Goal: Transaction & Acquisition: Purchase product/service

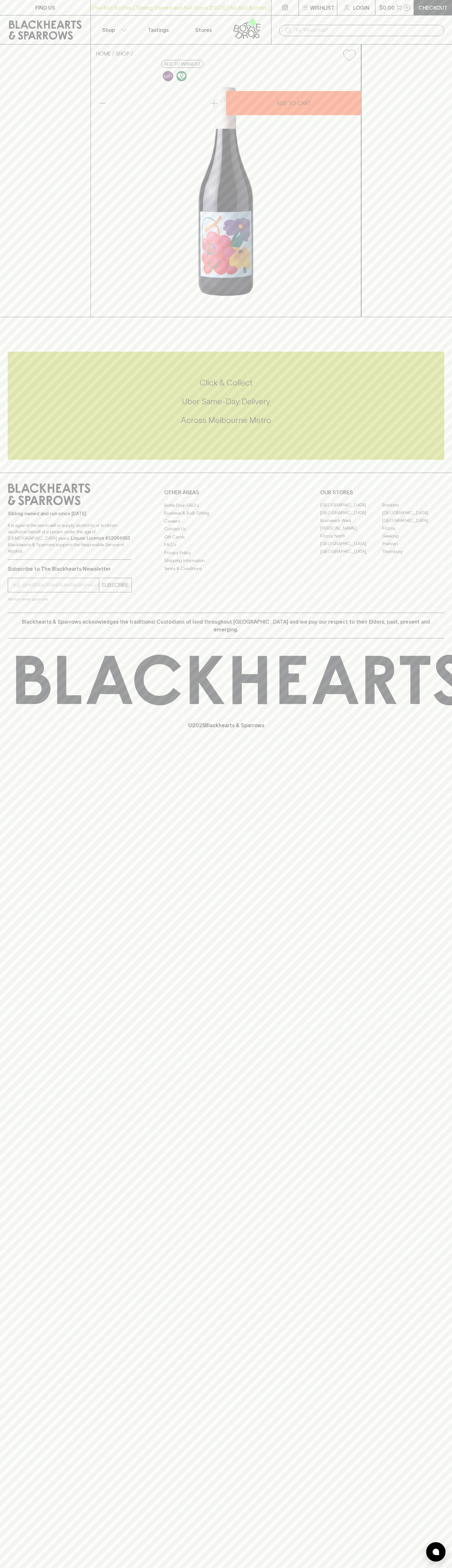
click at [443, 1562] on div "FIND US | No Bad Bottles | Sibling Owned and Run Since [DATE] | No Bad Bottles …" at bounding box center [226, 784] width 452 height 1568
click at [102, 1568] on html "FIND US | No Bad Bottles | Sibling Owned and Run Since [DATE] | No Bad Bottles …" at bounding box center [226, 784] width 452 height 1568
click at [4, 571] on div "FIND US | No Bad Bottles | Sibling Owned and Run Since [DATE] | No Bad Bottles …" at bounding box center [226, 784] width 452 height 1568
